Goal: Task Accomplishment & Management: Manage account settings

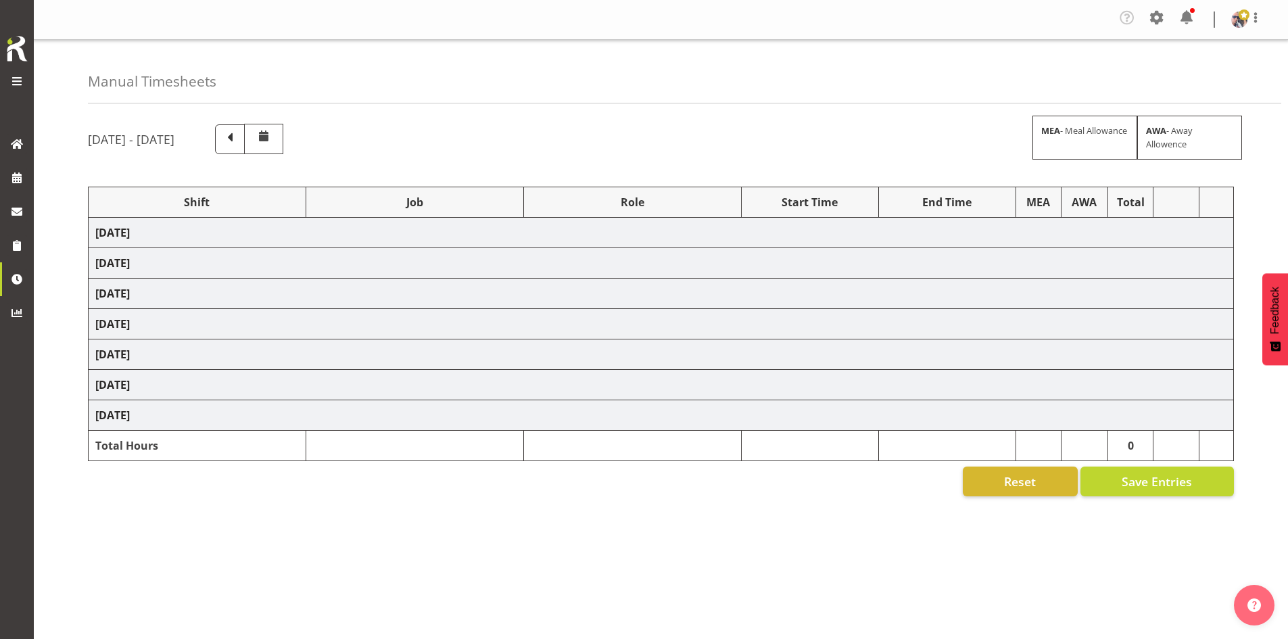
select select "66167"
select select "9154"
select select "73746"
select select "9869"
select select "66167"
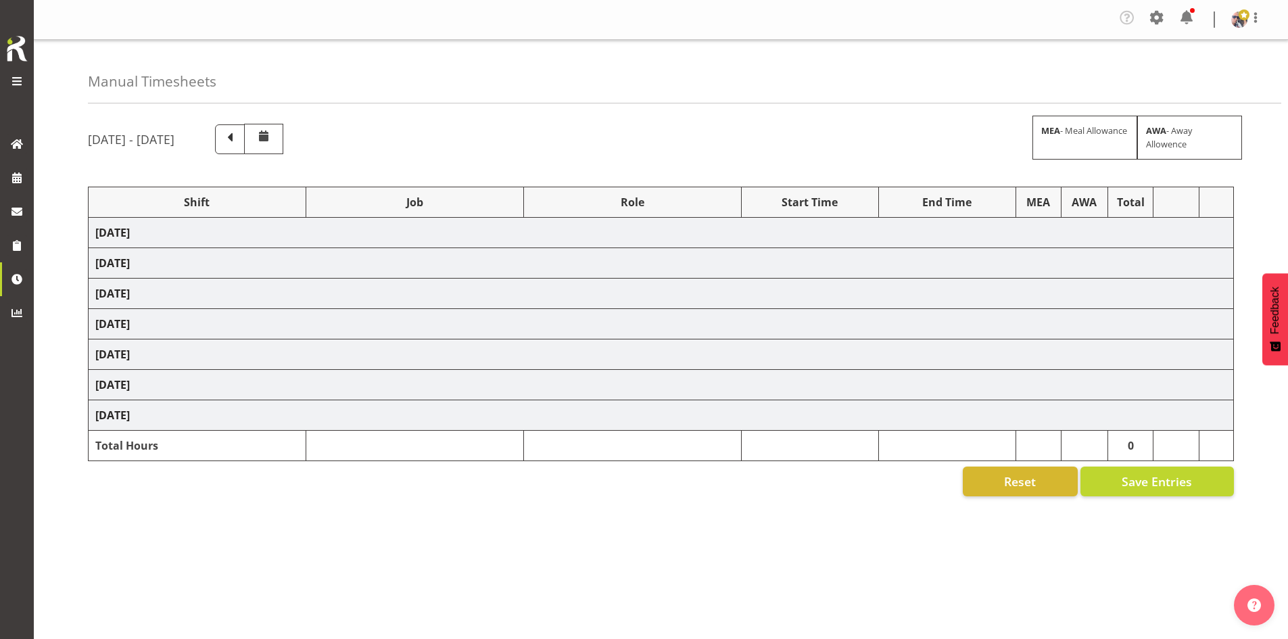
select select "9154"
select select "73746"
select select "9869"
select select "66167"
select select "9154"
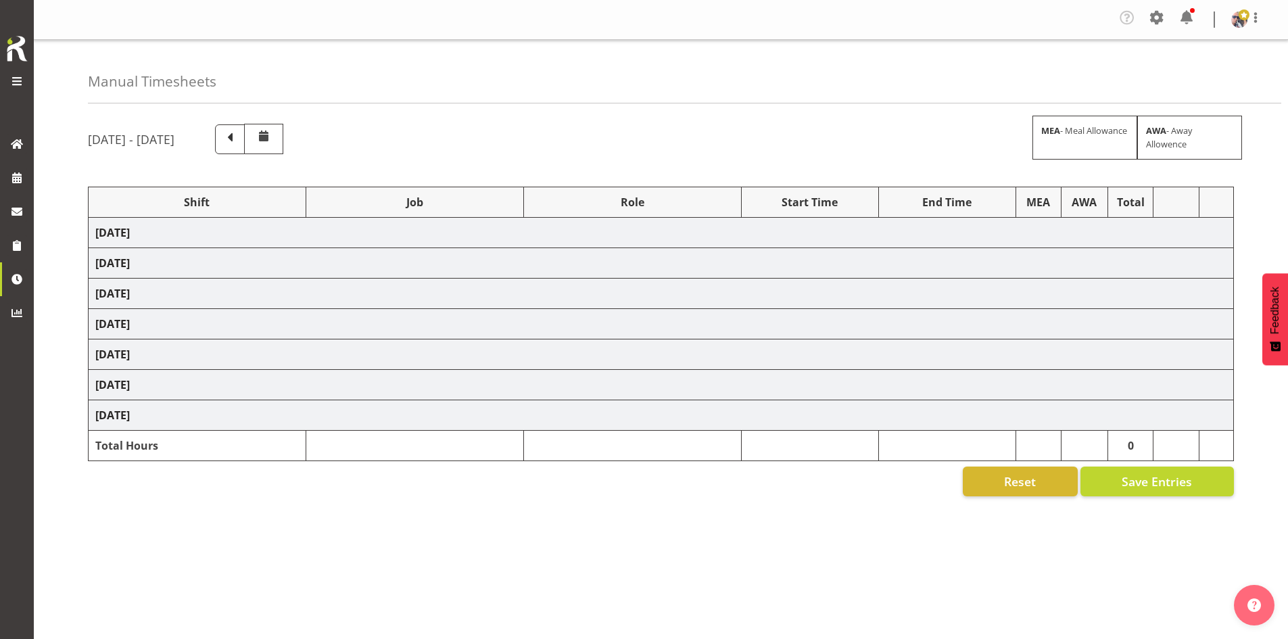
select select "66167"
select select "9154"
select select "73746"
select select "9869"
select select "73746"
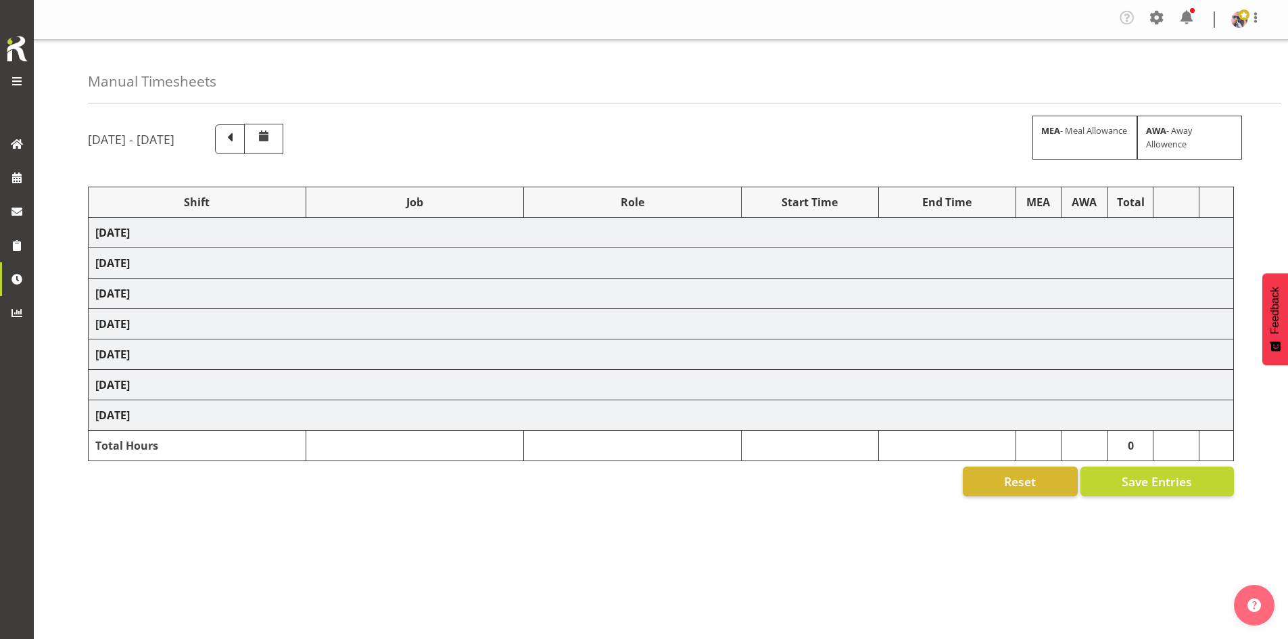
select select "9869"
select select "73746"
select select "9869"
select select "73746"
select select "9869"
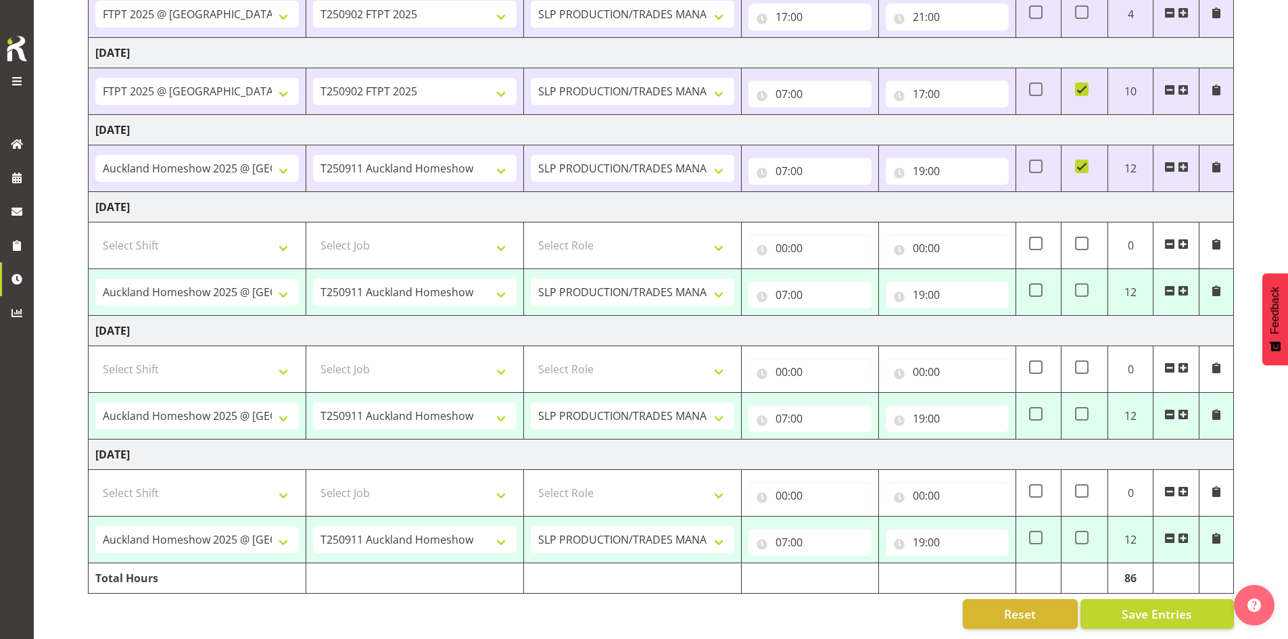
scroll to position [484, 0]
click at [948, 283] on input "19:00" at bounding box center [947, 294] width 123 height 27
click at [989, 316] on select "00 01 02 03 04 05 06 07 08 09 10 11 12 13 14 15 16 17 18 19 20 21 22 23" at bounding box center [978, 329] width 30 height 27
select select "20"
click at [963, 316] on select "00 01 02 03 04 05 06 07 08 09 10 11 12 13 14 15 16 17 18 19 20 21 22 23" at bounding box center [978, 329] width 30 height 27
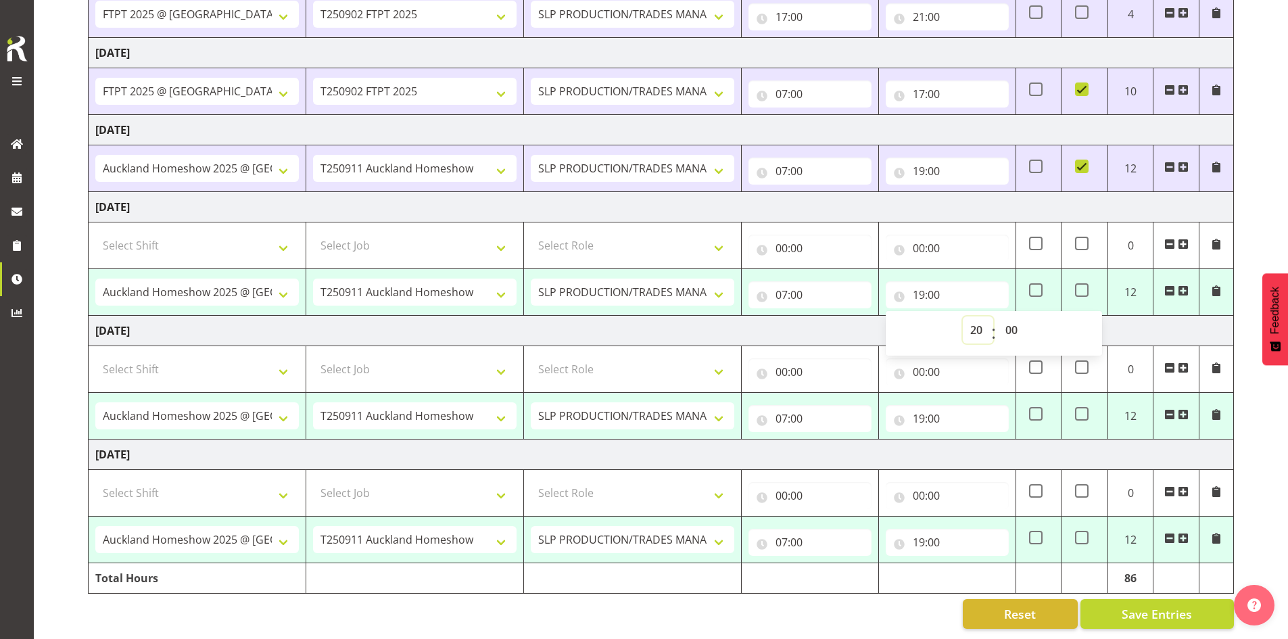
type input "20:00"
click at [873, 198] on td "Sunday 7th September 2025" at bounding box center [661, 207] width 1145 height 30
click at [1078, 283] on span at bounding box center [1082, 290] width 14 height 14
click at [1078, 286] on input "checkbox" at bounding box center [1079, 290] width 9 height 9
checkbox input "true"
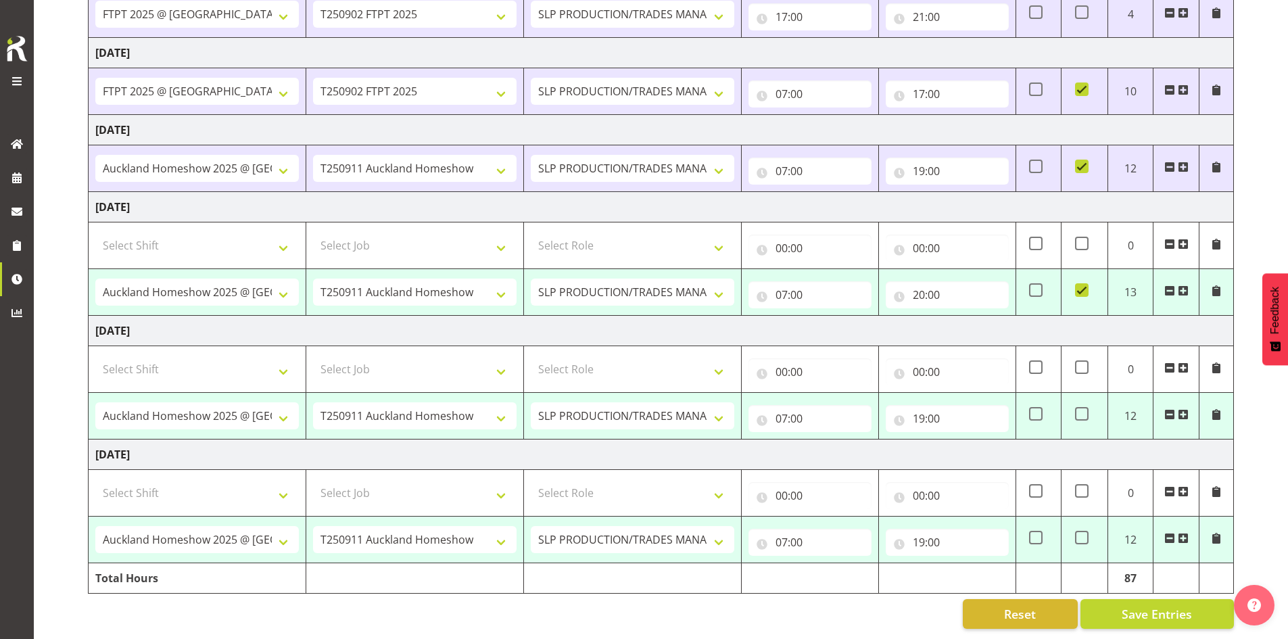
click at [1082, 412] on td at bounding box center [1084, 416] width 47 height 47
click at [1078, 396] on td at bounding box center [1084, 416] width 47 height 47
click at [1084, 414] on td at bounding box center [1084, 416] width 47 height 47
click at [1080, 408] on span at bounding box center [1082, 414] width 14 height 14
click at [1080, 410] on input "checkbox" at bounding box center [1079, 414] width 9 height 9
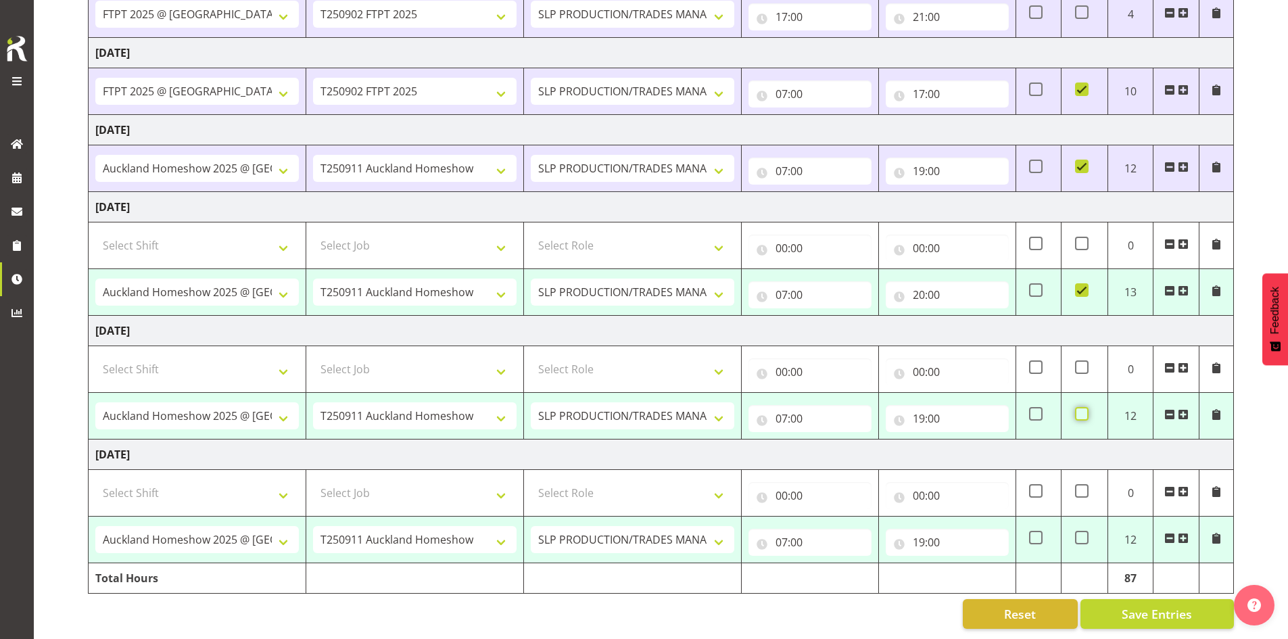
checkbox input "true"
click at [1084, 534] on span at bounding box center [1082, 538] width 14 height 14
click at [1084, 534] on input "checkbox" at bounding box center [1079, 537] width 9 height 9
checkbox input "true"
click at [1138, 608] on span "Save Entries" at bounding box center [1157, 614] width 70 height 18
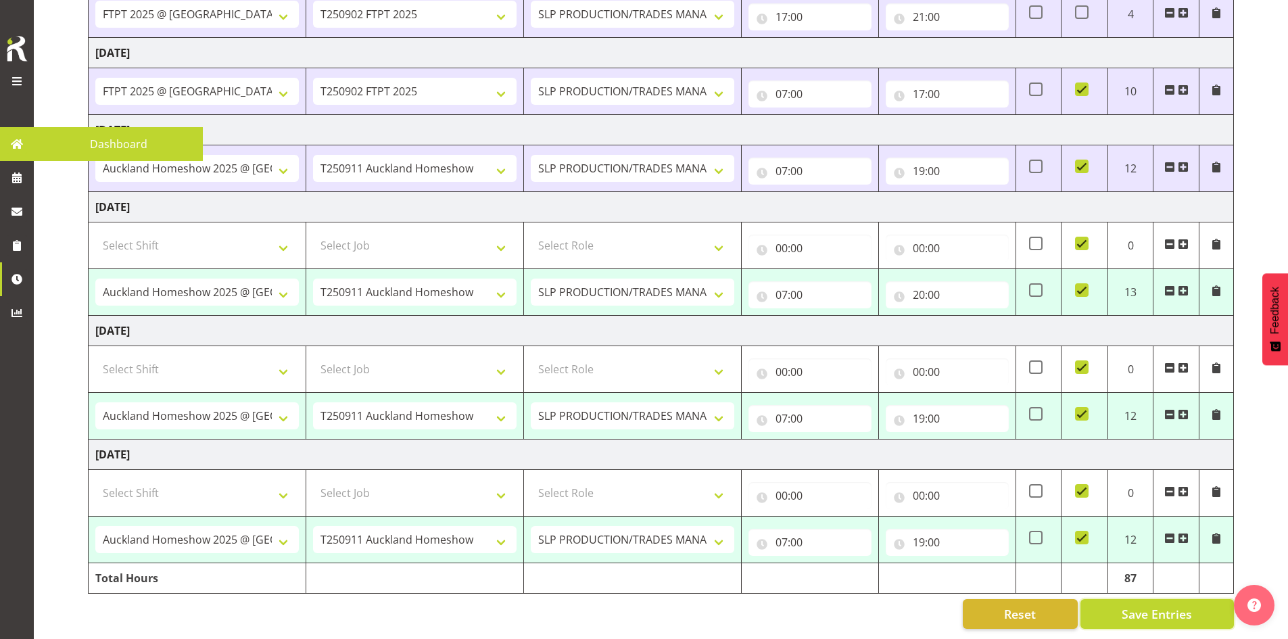
select select "73746"
select select "9869"
type input "07:00"
type input "20:00"
checkbox input "true"
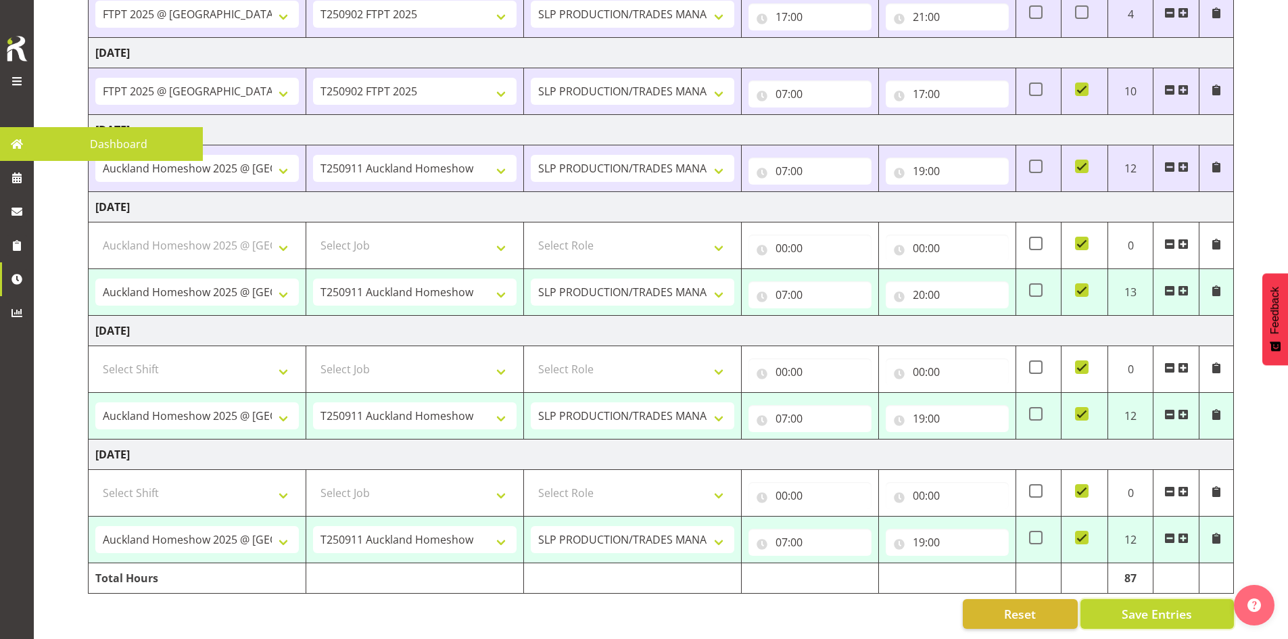
select select "73746"
select select "9869"
type input "07:00"
type input "19:00"
checkbox input "true"
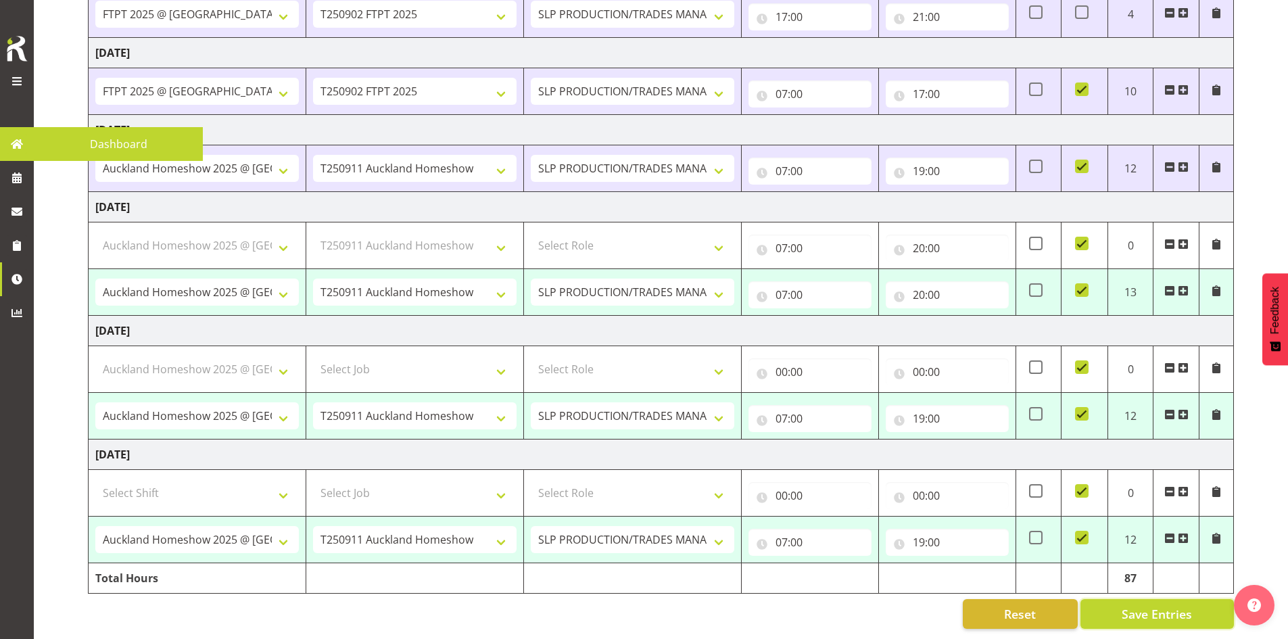
select select "73746"
select select "9869"
type input "07:00"
type input "19:00"
checkbox input "true"
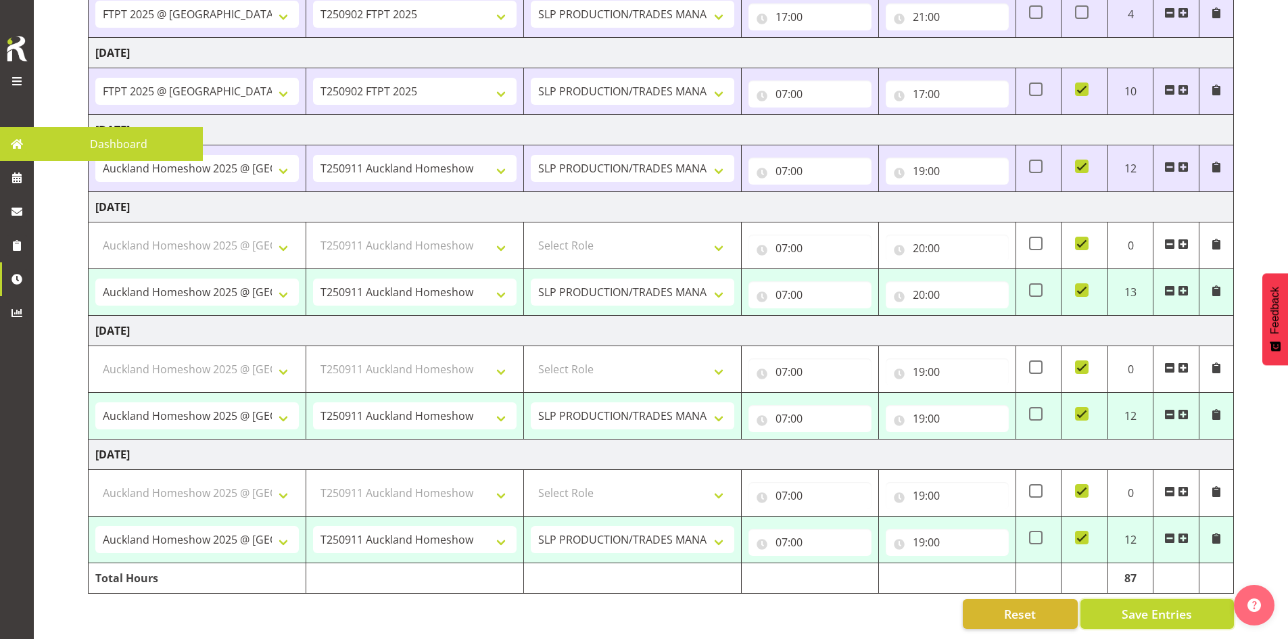
select select "73746"
select select "9869"
select select "73746"
select select "9869"
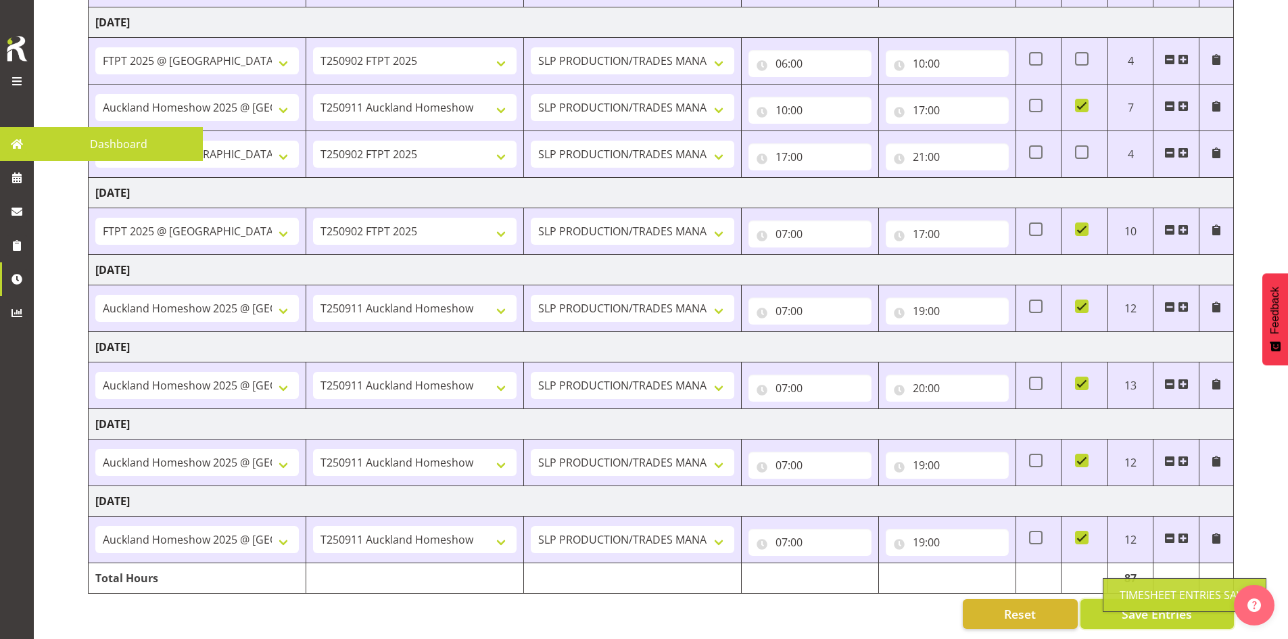
scroll to position [344, 0]
click at [18, 143] on span at bounding box center [17, 144] width 20 height 20
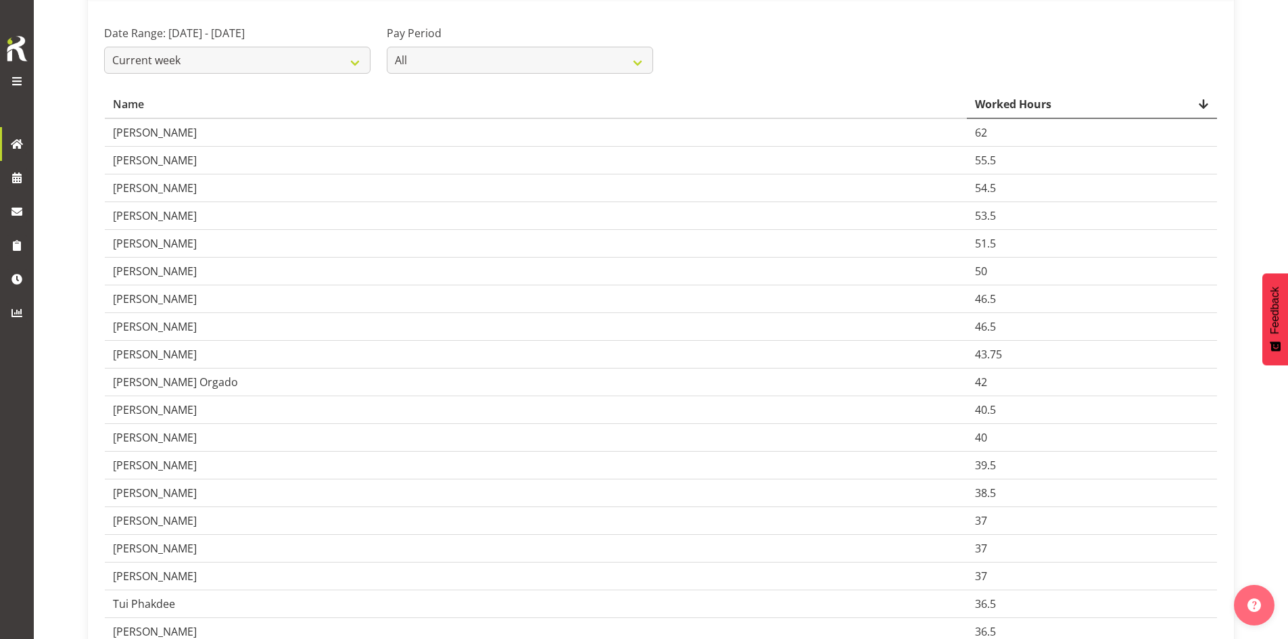
scroll to position [137, 0]
